Goal: Information Seeking & Learning: Learn about a topic

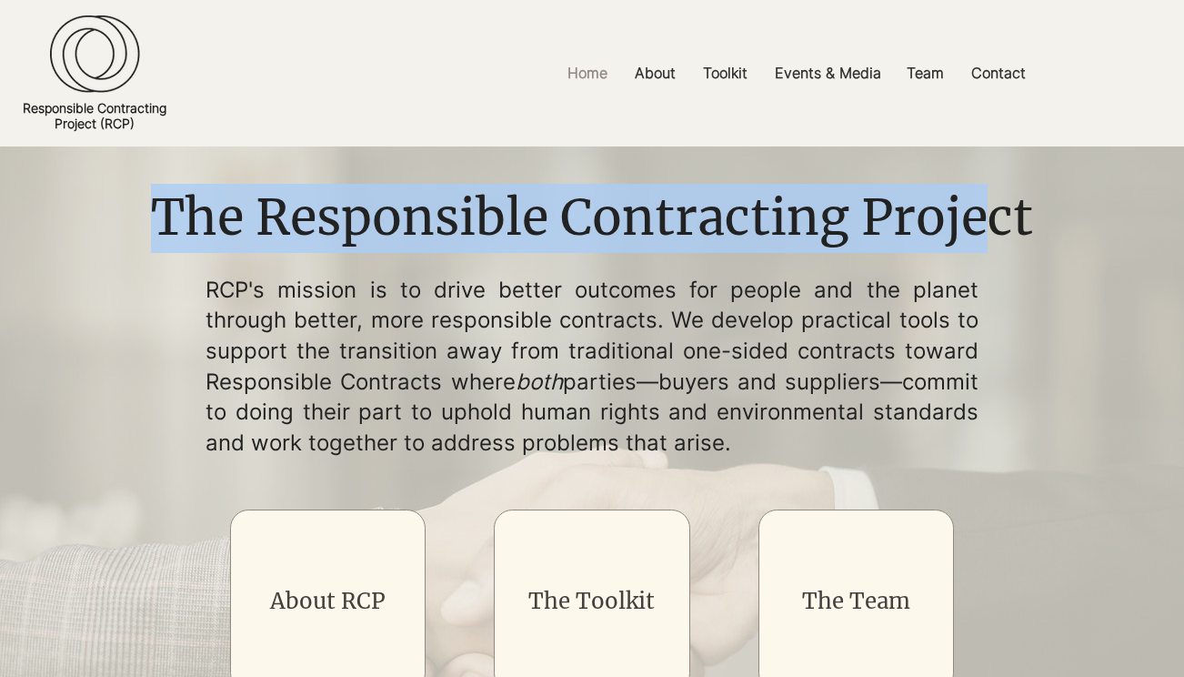
drag, startPoint x: 153, startPoint y: 222, endPoint x: 992, endPoint y: 247, distance: 839.8
click at [992, 247] on h1 "The Responsible Contracting Project" at bounding box center [591, 218] width 909 height 69
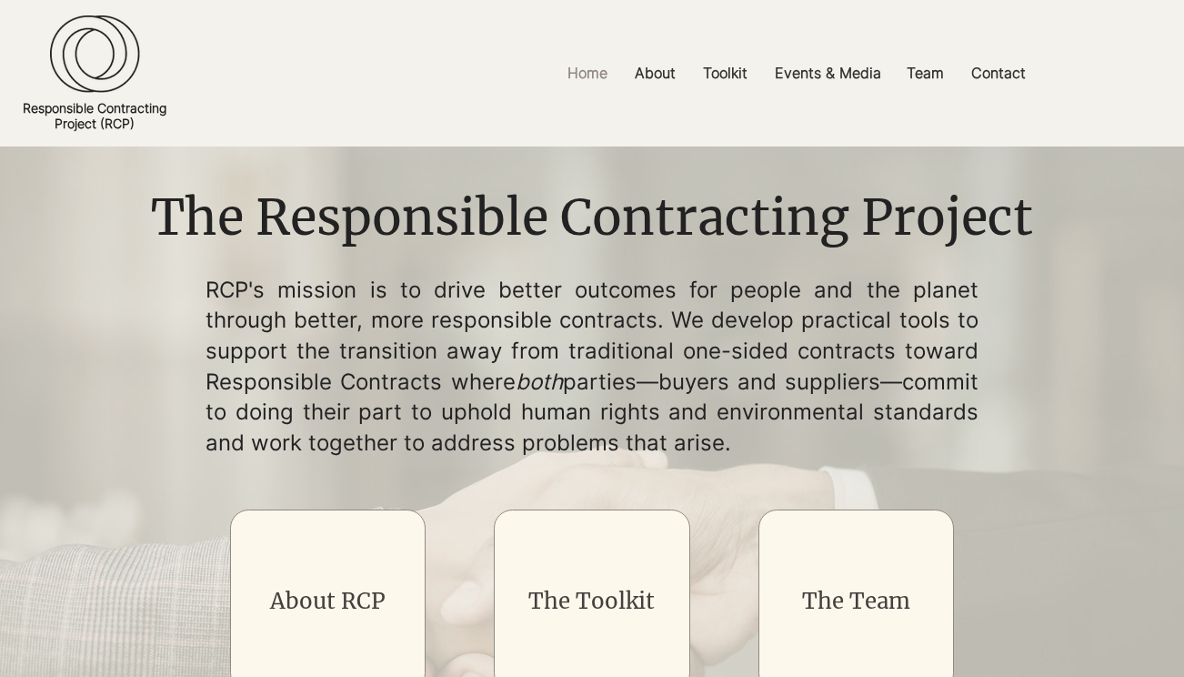
click at [1034, 227] on h1 "The Responsible Contracting Project" at bounding box center [591, 218] width 909 height 69
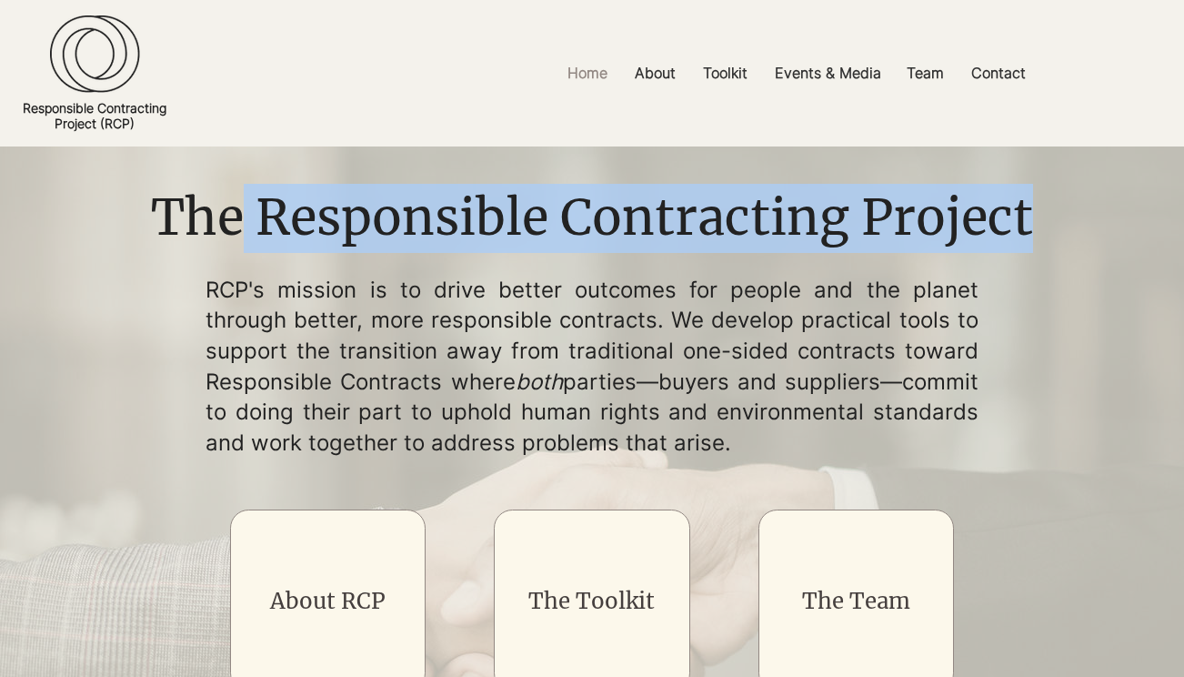
drag, startPoint x: 1034, startPoint y: 227, endPoint x: 239, endPoint y: 246, distance: 795.1
click at [239, 246] on h1 "The Responsible Contracting Project" at bounding box center [591, 218] width 909 height 69
drag, startPoint x: 159, startPoint y: 236, endPoint x: 1043, endPoint y: 237, distance: 884.0
click at [1043, 237] on h1 "The Responsible Contracting Project" at bounding box center [591, 218] width 909 height 69
click at [1057, 345] on img "main content" at bounding box center [592, 593] width 1184 height 895
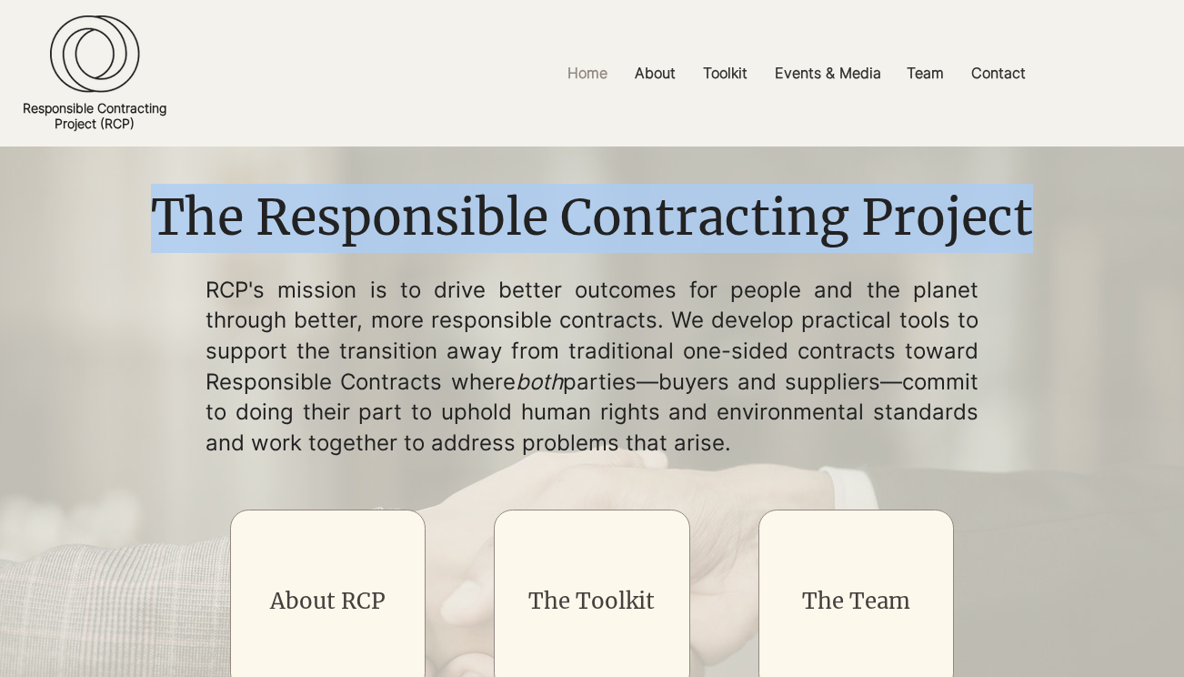
click at [1057, 345] on img "main content" at bounding box center [592, 593] width 1184 height 895
click at [1037, 209] on h1 "The Responsible Contracting Project" at bounding box center [591, 218] width 909 height 69
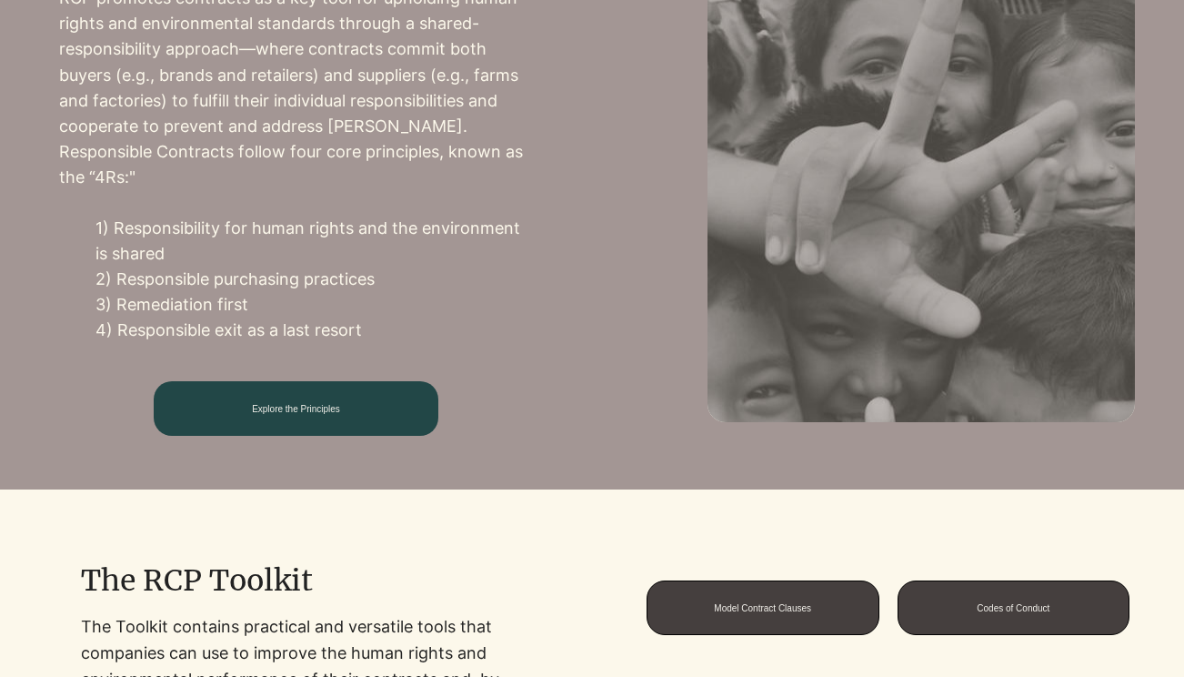
scroll to position [919, 0]
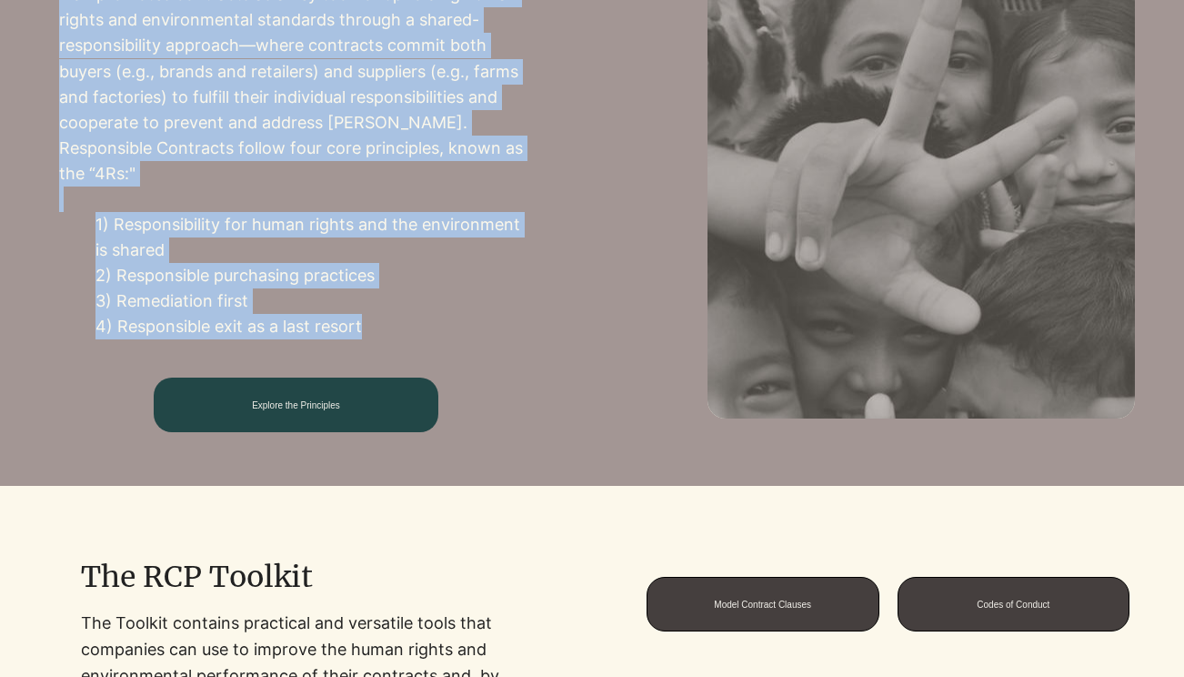
drag, startPoint x: 360, startPoint y: 314, endPoint x: 40, endPoint y: 205, distance: 338.2
click at [40, 205] on div "Core Principles of Responsible Contracting RCP promotes contracts as a key tool…" at bounding box center [296, 154] width 592 height 661
click at [61, 417] on div at bounding box center [296, 155] width 474 height 556
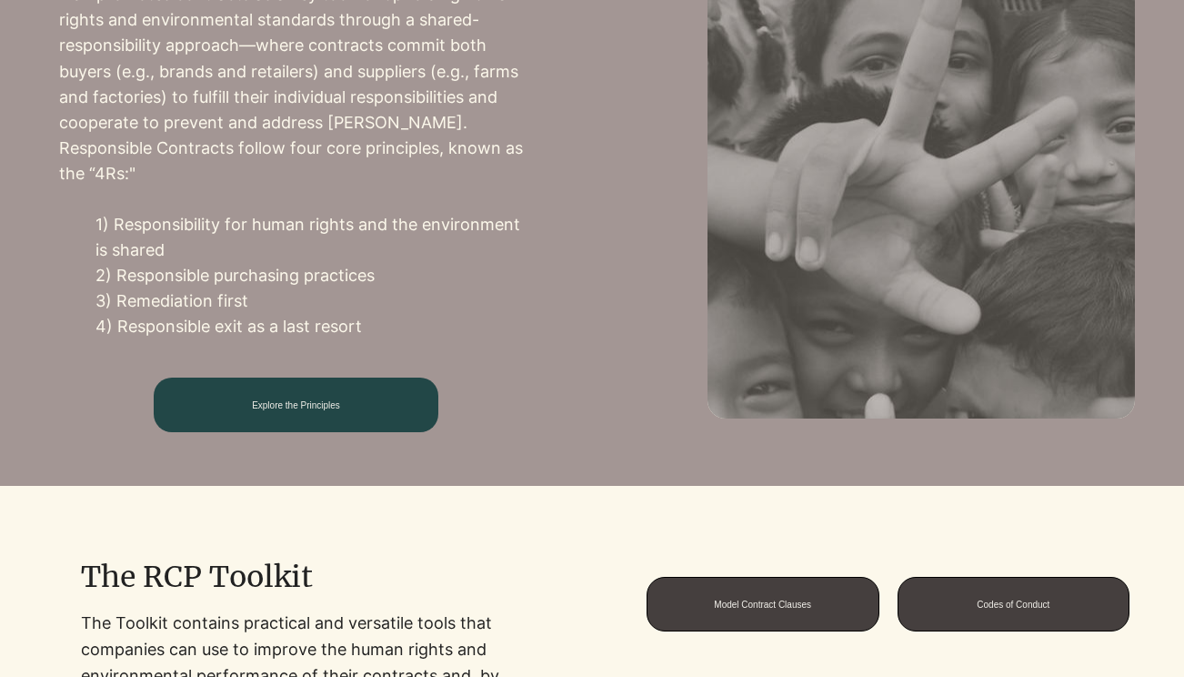
click at [73, 411] on div at bounding box center [296, 155] width 474 height 556
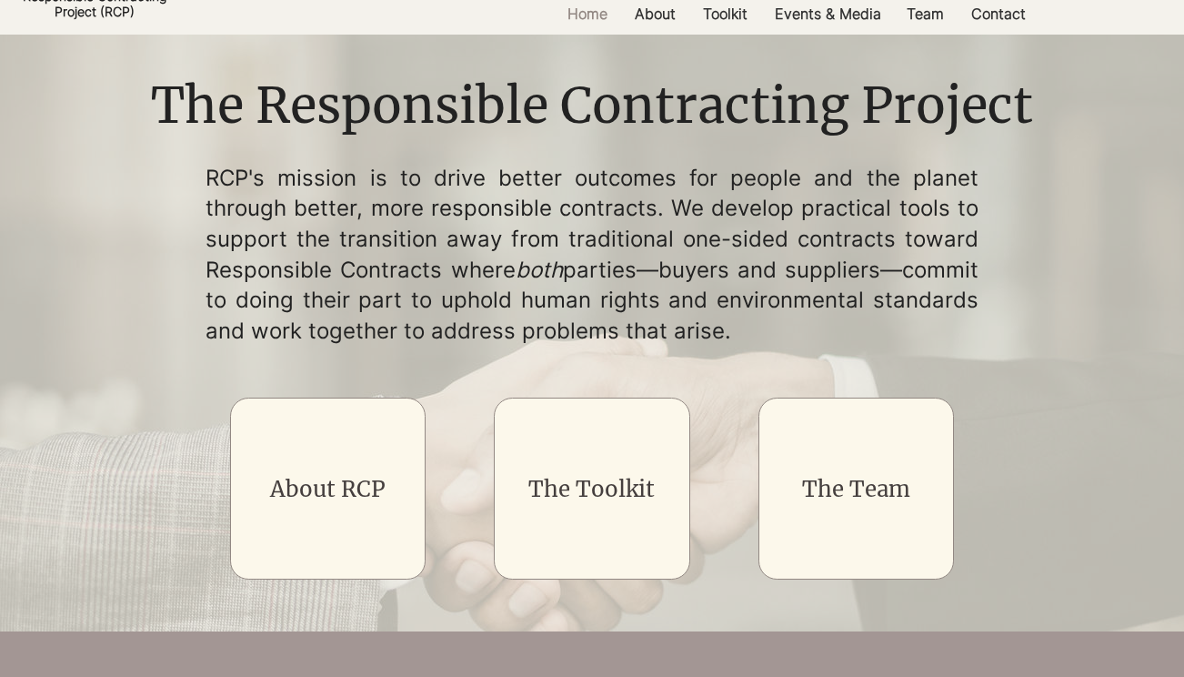
scroll to position [0, 0]
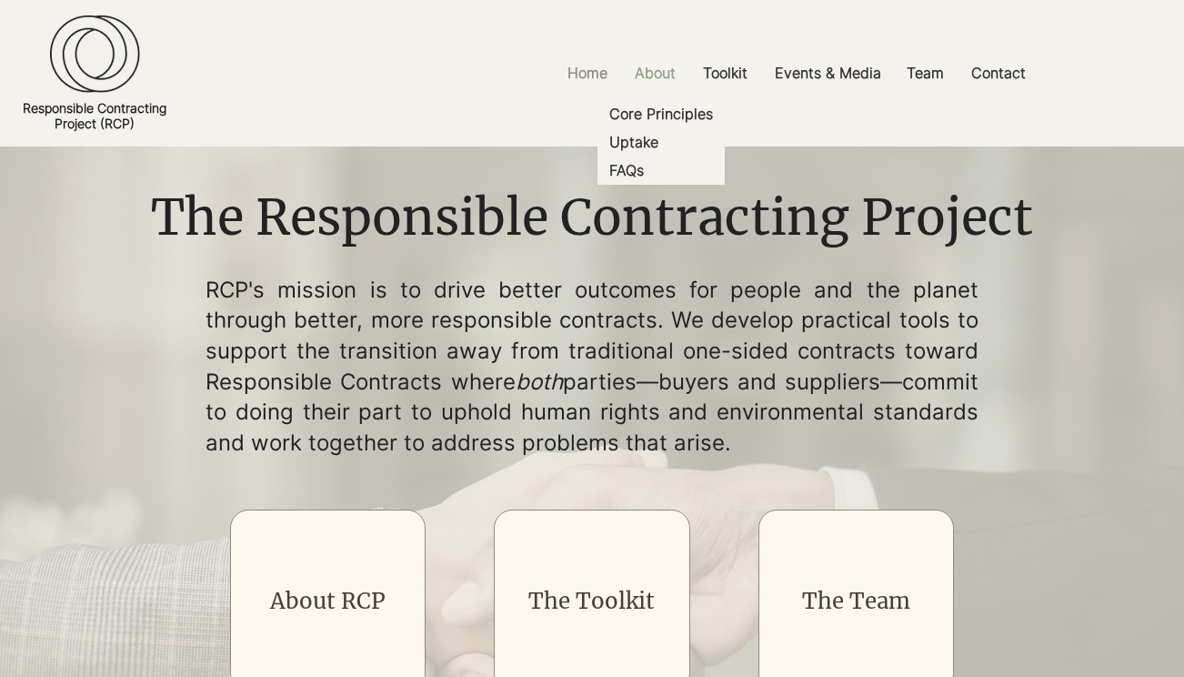
click at [671, 69] on p "About" at bounding box center [655, 73] width 59 height 41
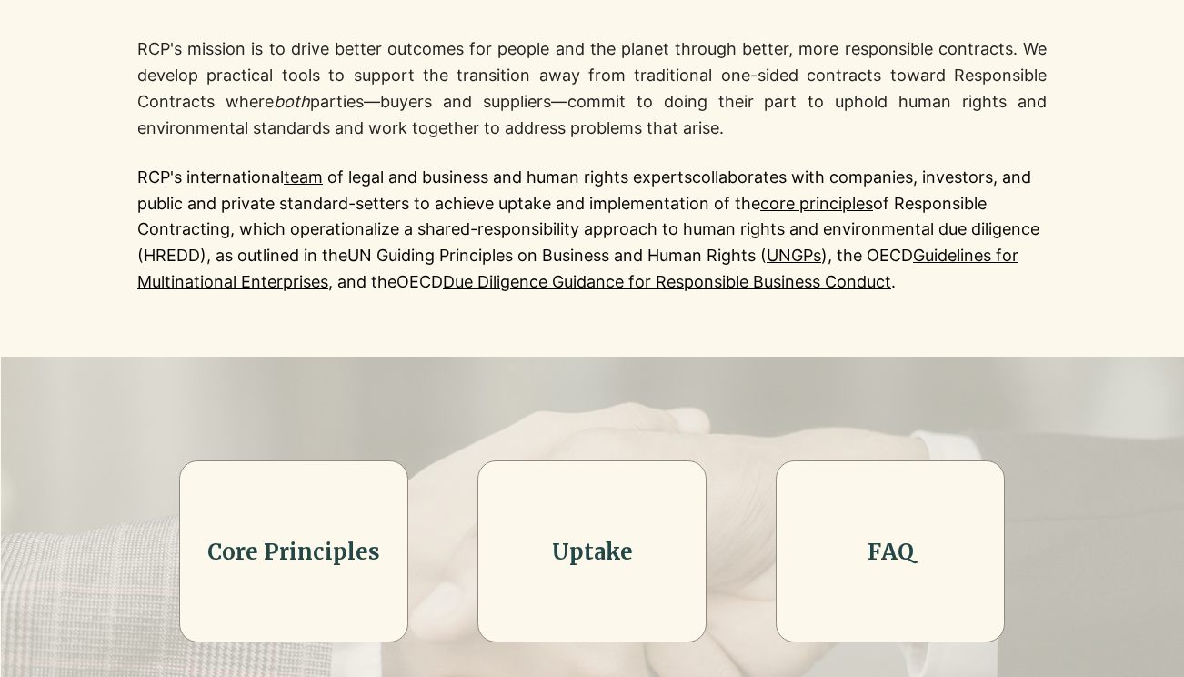
scroll to position [374, 0]
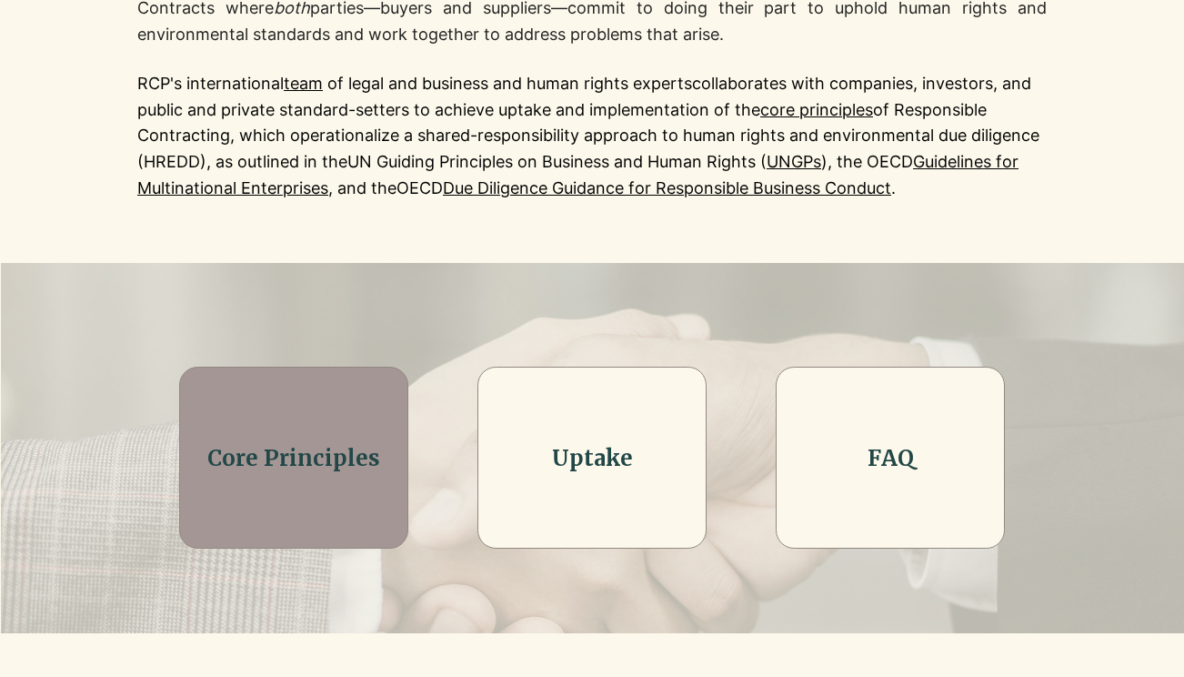
click at [367, 465] on link "Core Principles" at bounding box center [293, 458] width 173 height 28
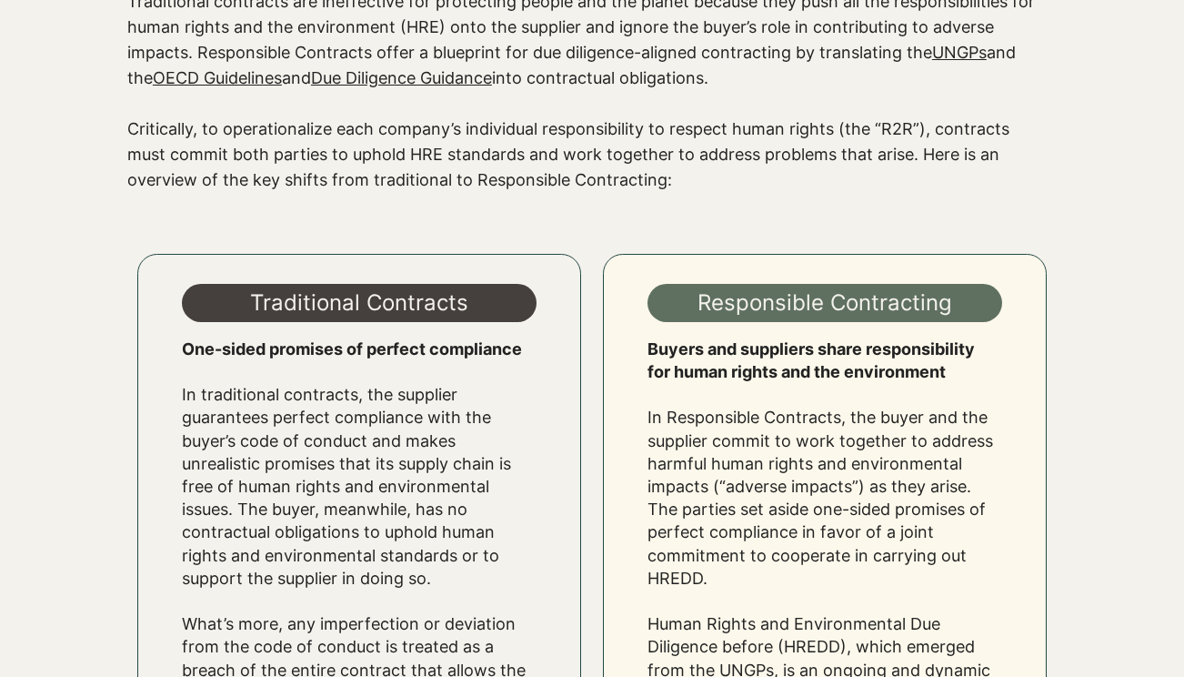
scroll to position [1516, 0]
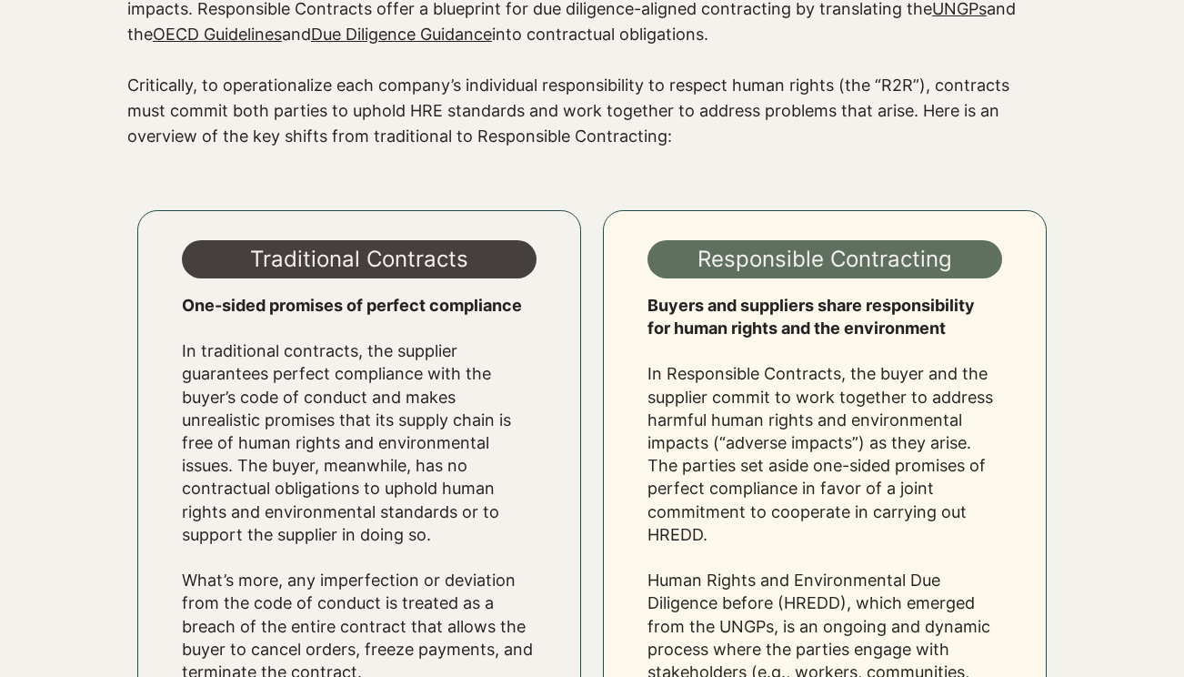
click at [65, 477] on div at bounding box center [592, 518] width 1184 height 693
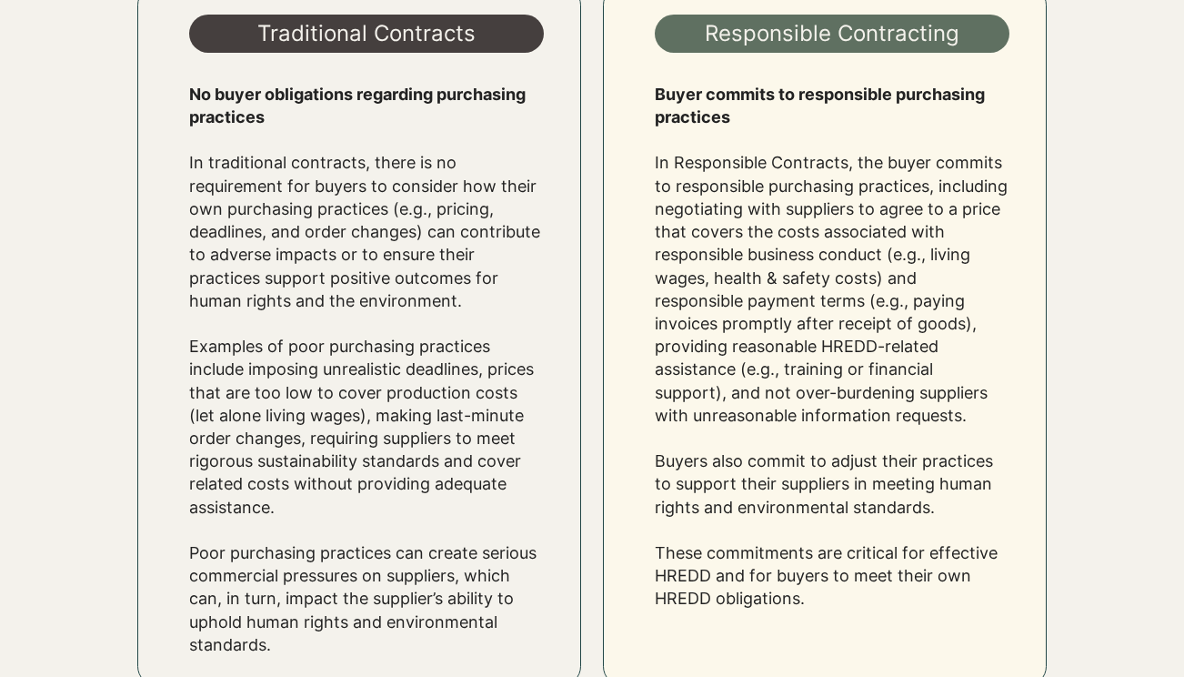
scroll to position [2454, 0]
